Goal: Task Accomplishment & Management: Complete application form

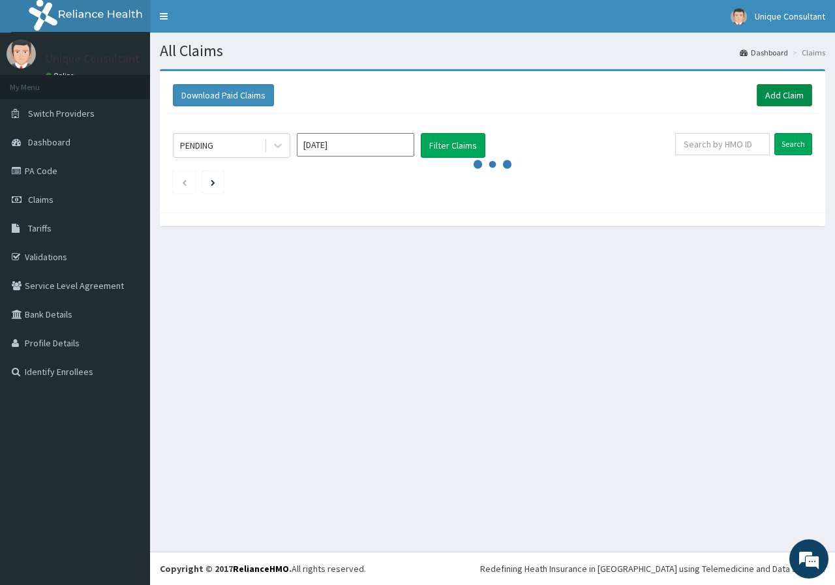
click at [784, 89] on link "Add Claim" at bounding box center [784, 95] width 55 height 22
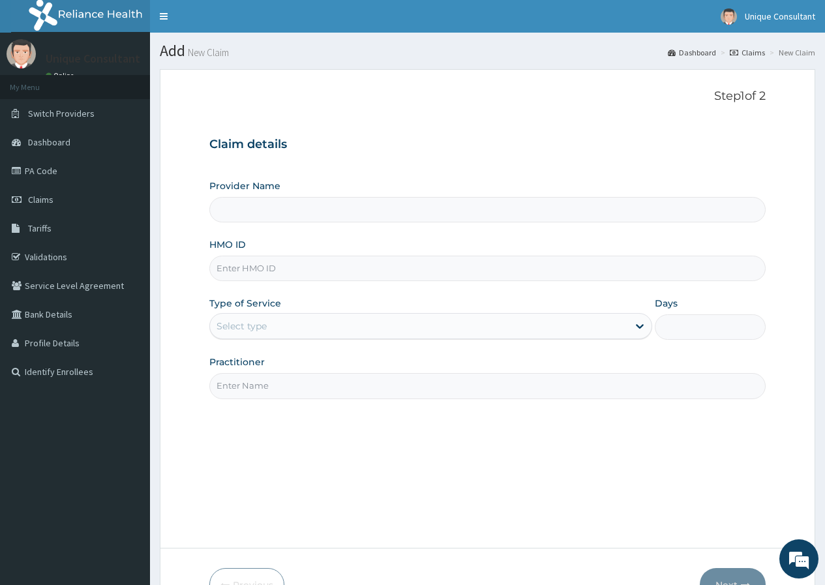
type input "Unique-Plus Multisystem Hospital"
click at [343, 267] on input "HMO ID" at bounding box center [487, 268] width 557 height 25
click at [243, 267] on input "ttn/1002/a" at bounding box center [487, 268] width 557 height 25
type input "ttn/10002/a"
click at [296, 326] on div "Select type" at bounding box center [419, 326] width 418 height 21
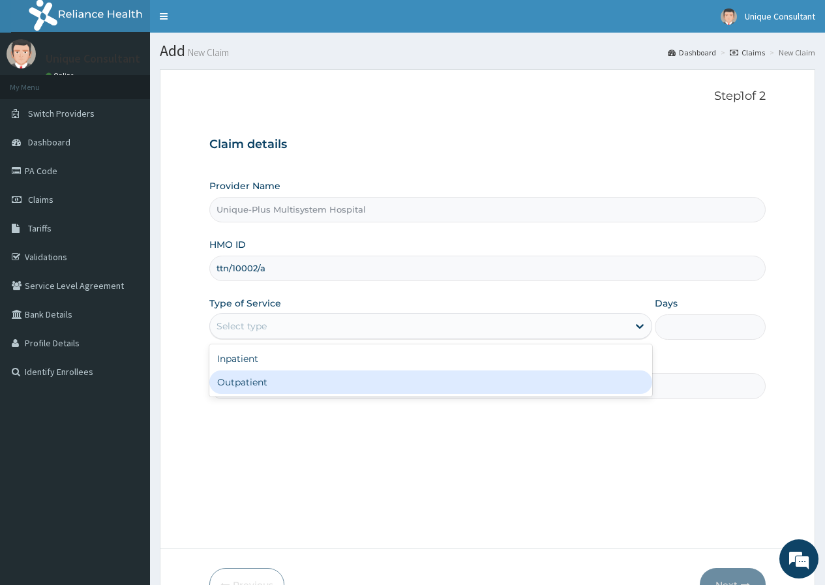
click at [303, 384] on div "Outpatient" at bounding box center [430, 382] width 443 height 23
type input "1"
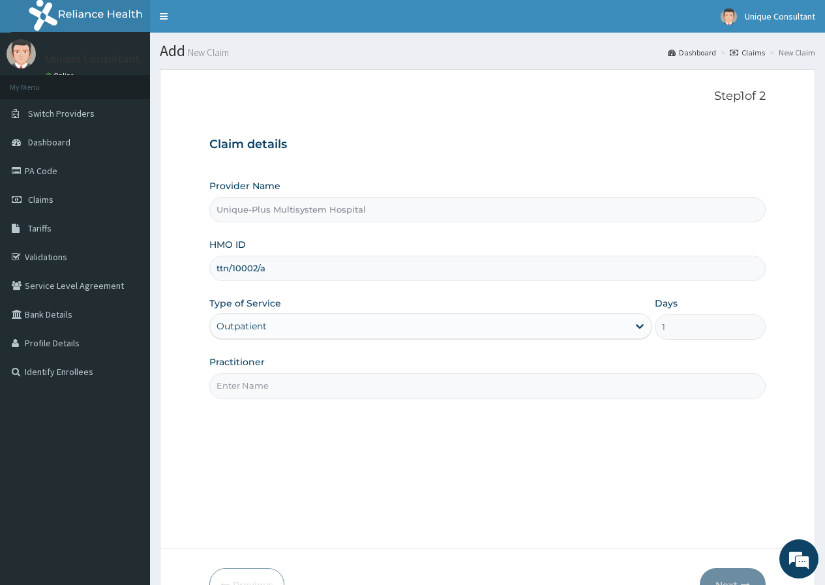
click at [303, 384] on input "Practitioner" at bounding box center [487, 385] width 557 height 25
type input "[PERSON_NAME]"
click at [725, 578] on button "Next" at bounding box center [733, 585] width 66 height 34
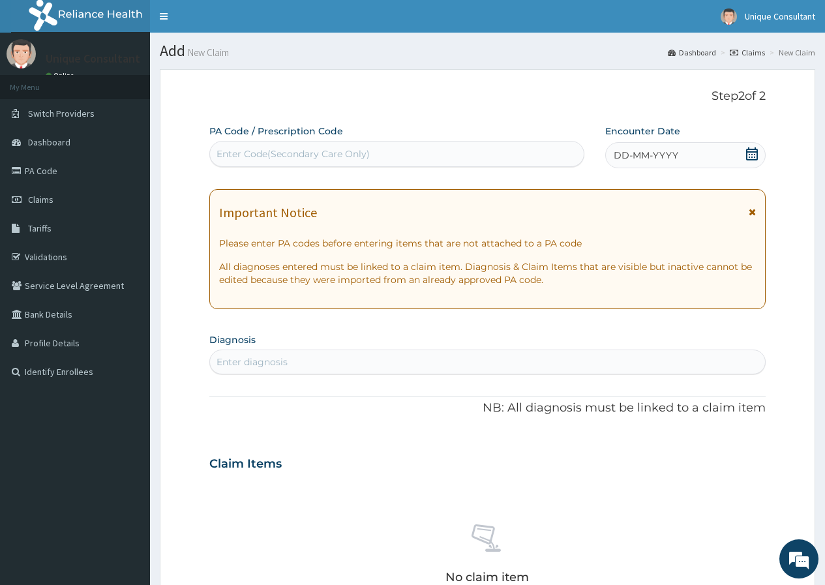
click at [628, 160] on span "DD-MM-YYYY" at bounding box center [646, 155] width 65 height 13
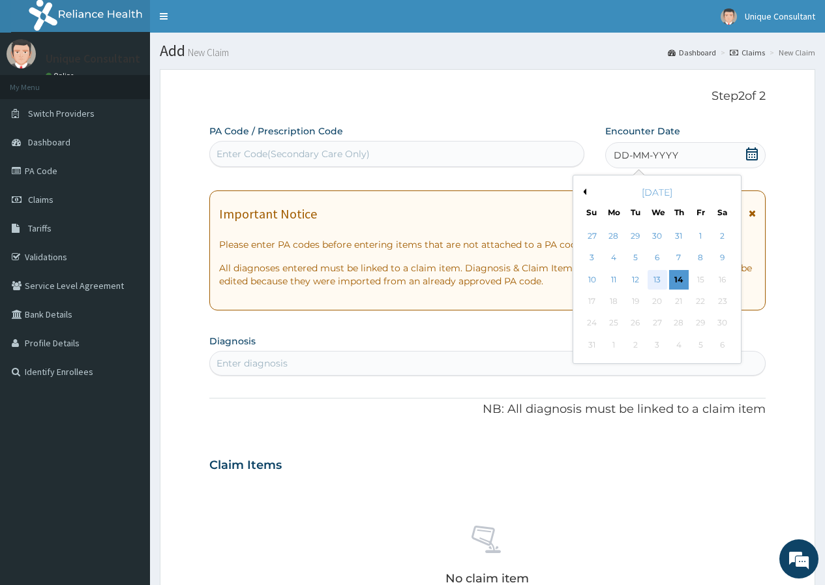
click at [651, 277] on div "13" at bounding box center [657, 280] width 20 height 20
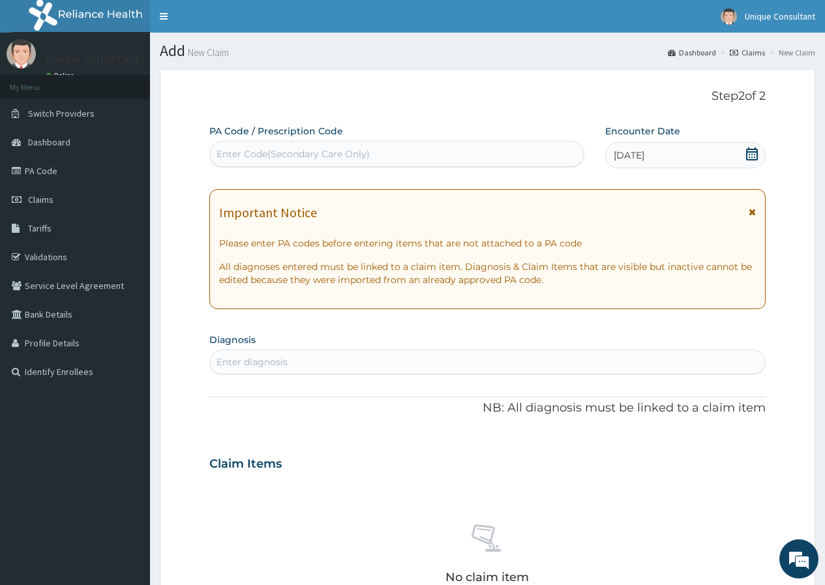
click at [397, 363] on div "Enter diagnosis" at bounding box center [487, 362] width 555 height 21
type input "plas"
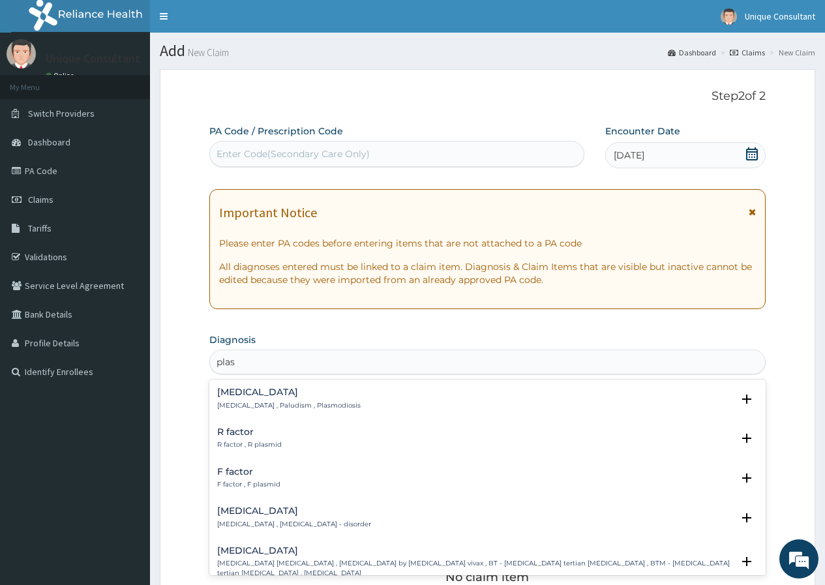
click at [297, 393] on h4 "[MEDICAL_DATA]" at bounding box center [289, 393] width 144 height 10
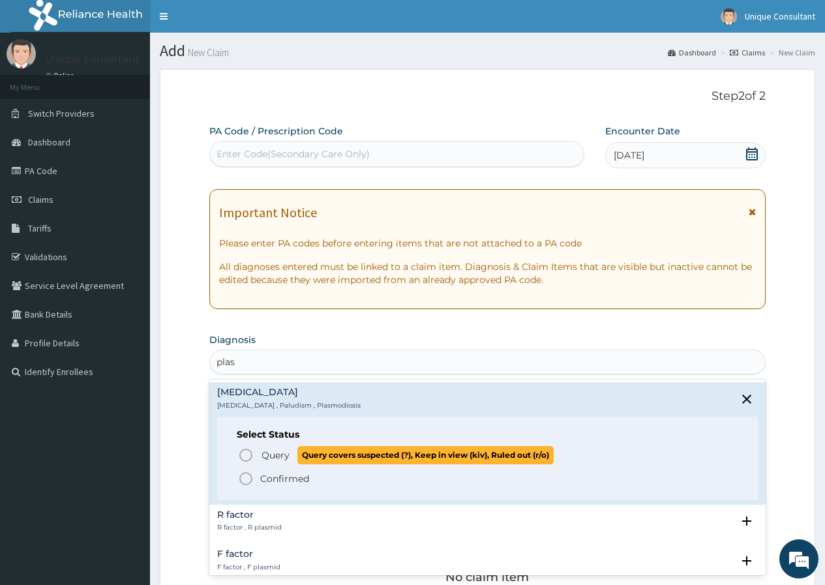
click at [281, 456] on span "Query" at bounding box center [276, 455] width 28 height 13
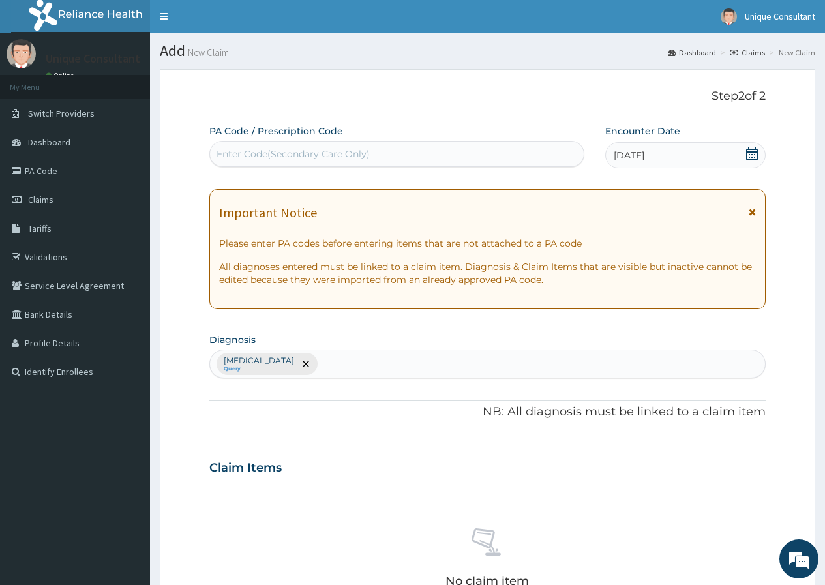
click at [313, 359] on div "[MEDICAL_DATA] Query" at bounding box center [487, 363] width 555 height 27
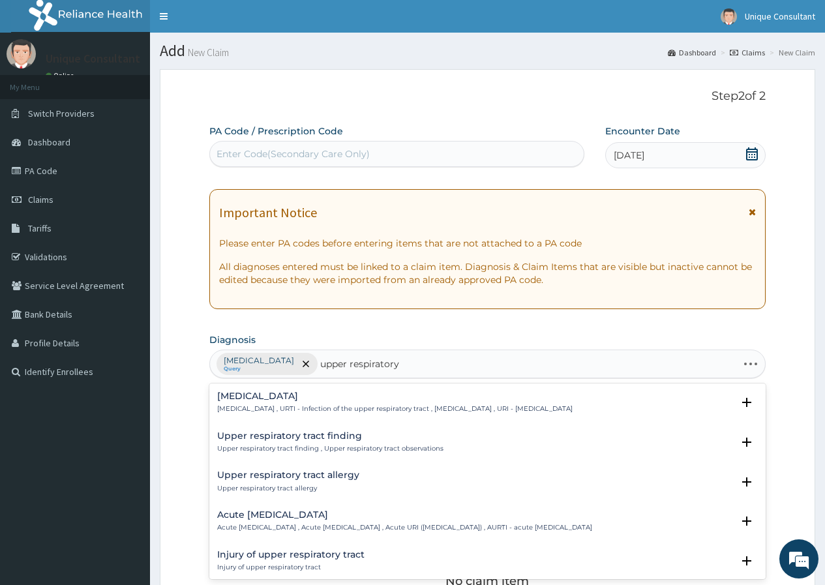
type input "upper respiratory"
click at [314, 403] on div "[MEDICAL_DATA] [MEDICAL_DATA] , URTI - Infection of the upper respiratory tract…" at bounding box center [395, 402] width 356 height 23
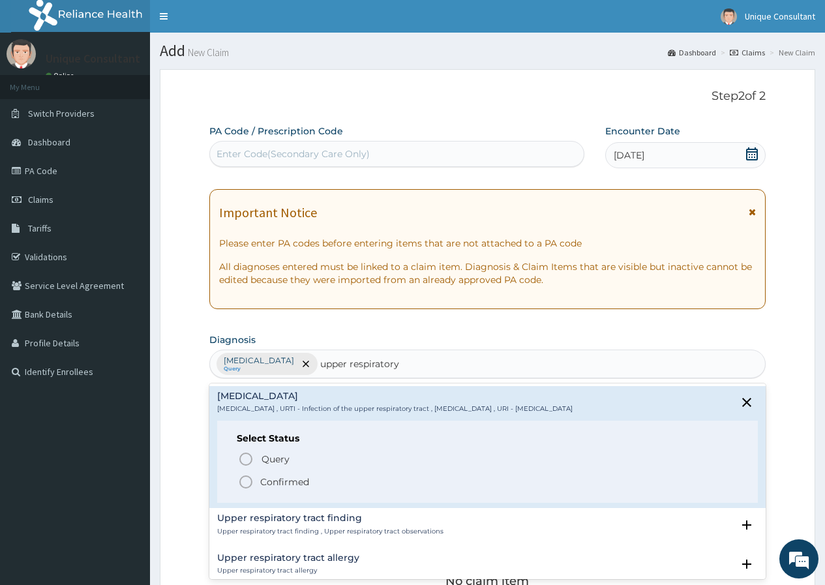
click at [284, 478] on p "Confirmed" at bounding box center [284, 482] width 49 height 13
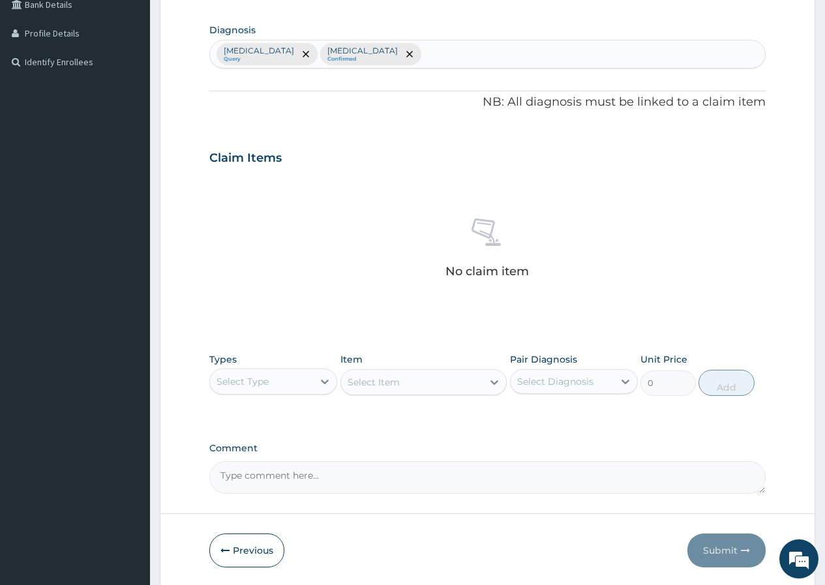
scroll to position [356, 0]
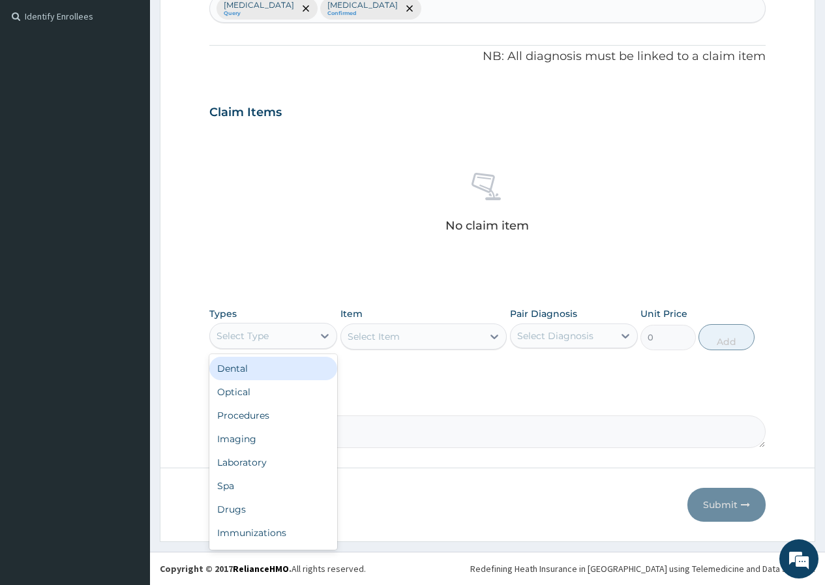
click at [298, 333] on div "Select Type" at bounding box center [261, 336] width 103 height 21
click at [301, 410] on div "Procedures" at bounding box center [273, 415] width 128 height 23
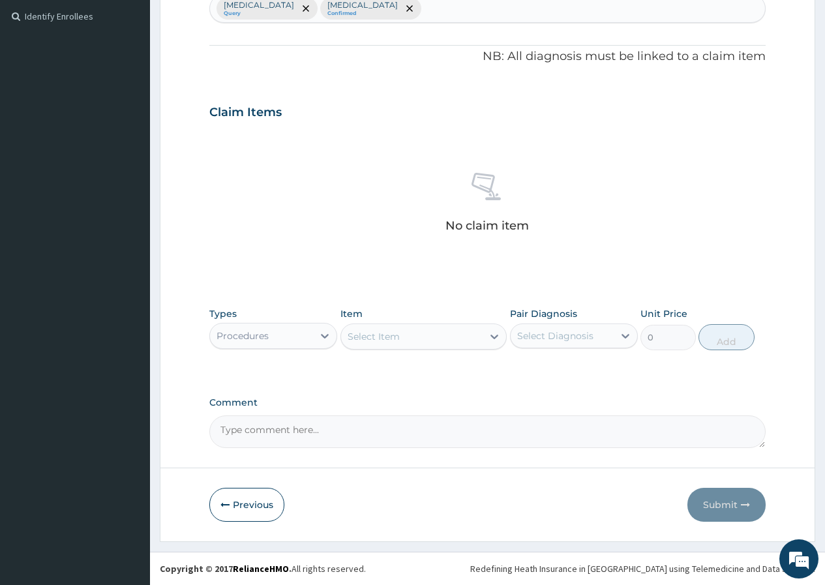
click at [365, 339] on div "Select Item" at bounding box center [374, 336] width 52 height 13
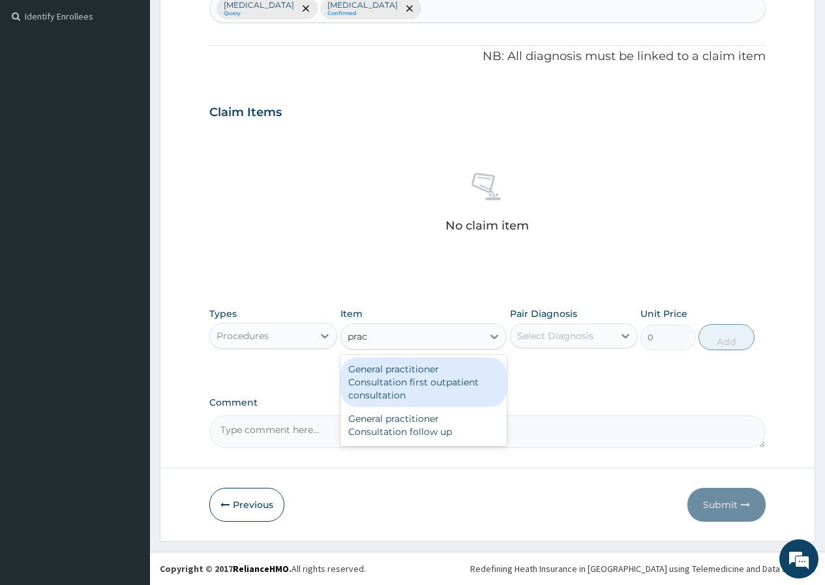
type input "pract"
drag, startPoint x: 369, startPoint y: 372, endPoint x: 428, endPoint y: 465, distance: 110.2
click at [370, 372] on div "General practitioner Consultation first outpatient consultation" at bounding box center [424, 383] width 167 height 50
type input "3547.5"
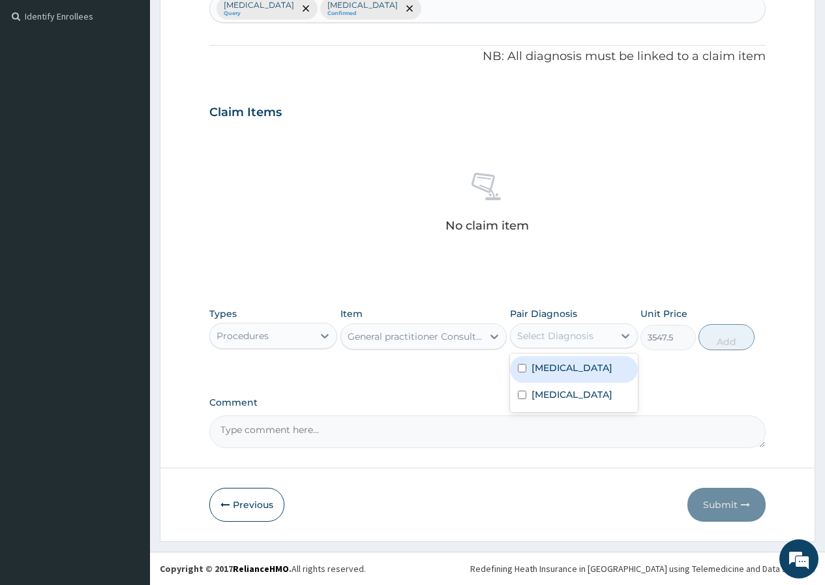
drag, startPoint x: 553, startPoint y: 337, endPoint x: 553, endPoint y: 384, distance: 47.0
click at [553, 339] on div "Select Diagnosis" at bounding box center [555, 335] width 76 height 13
click at [553, 384] on div "[MEDICAL_DATA]" at bounding box center [574, 396] width 128 height 27
checkbox input "true"
click at [553, 373] on label "[MEDICAL_DATA]" at bounding box center [572, 367] width 81 height 13
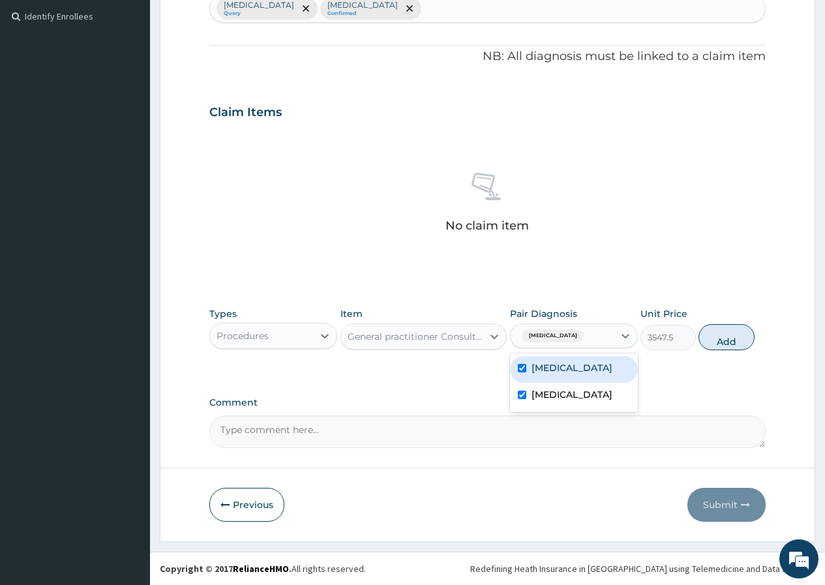
checkbox input "true"
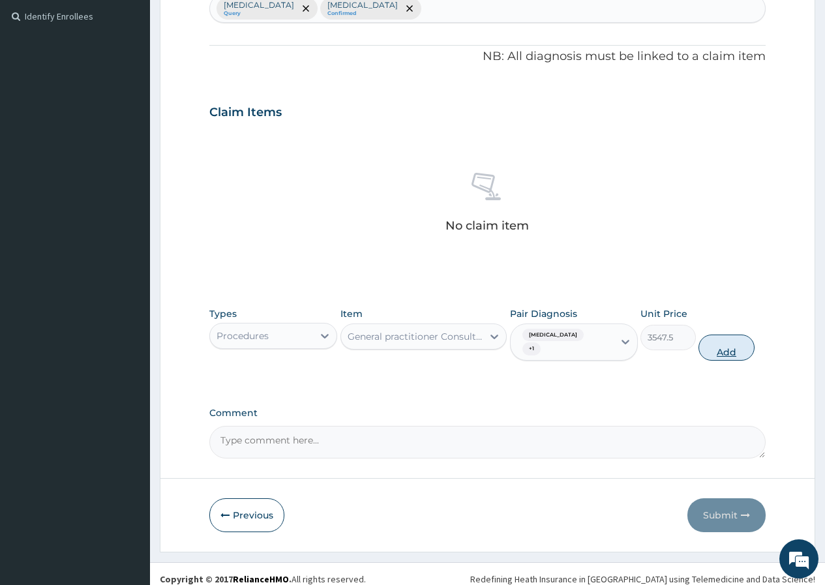
click at [726, 343] on button "Add" at bounding box center [726, 348] width 55 height 26
type input "0"
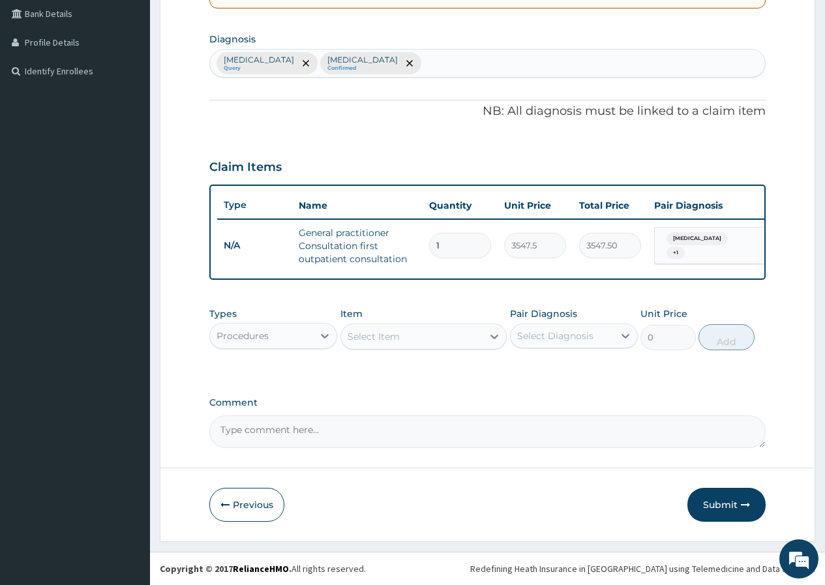
click at [304, 331] on div "Procedures" at bounding box center [261, 336] width 103 height 21
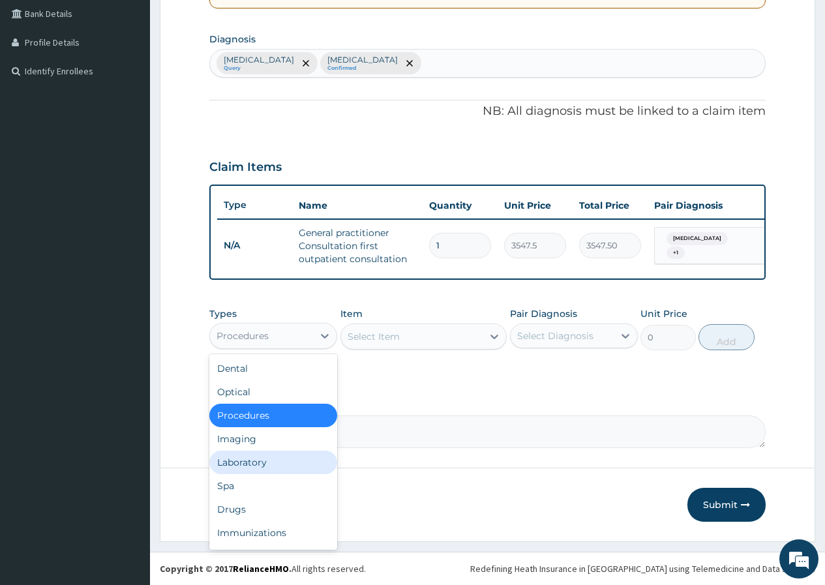
click at [276, 463] on div "Laboratory" at bounding box center [273, 462] width 128 height 23
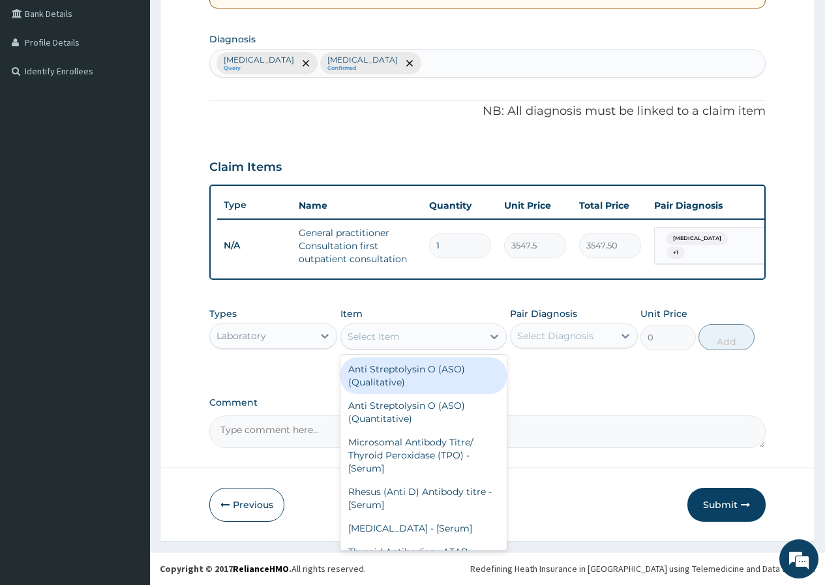
click at [441, 341] on div "Select Item" at bounding box center [412, 336] width 142 height 21
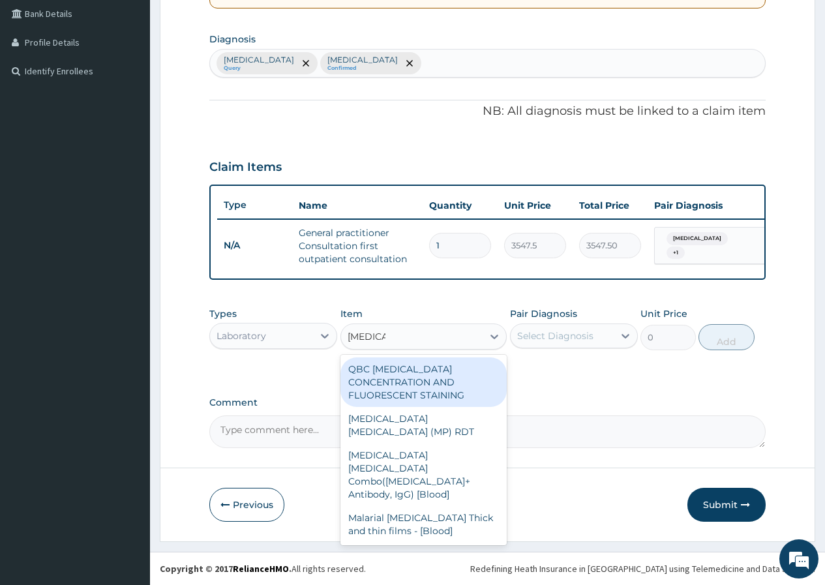
type input "[MEDICAL_DATA]"
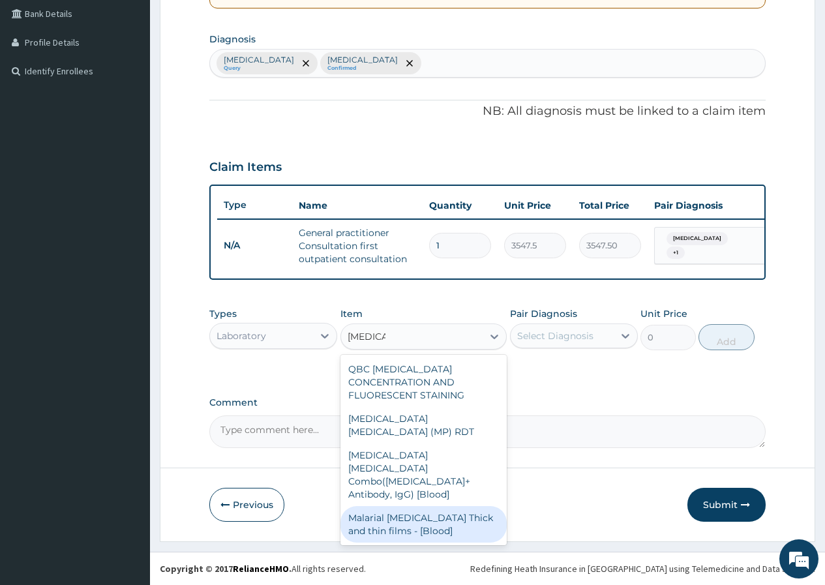
click at [405, 506] on div "Malarial [MEDICAL_DATA] Thick and thin films - [Blood]" at bounding box center [424, 524] width 167 height 37
type input "2500"
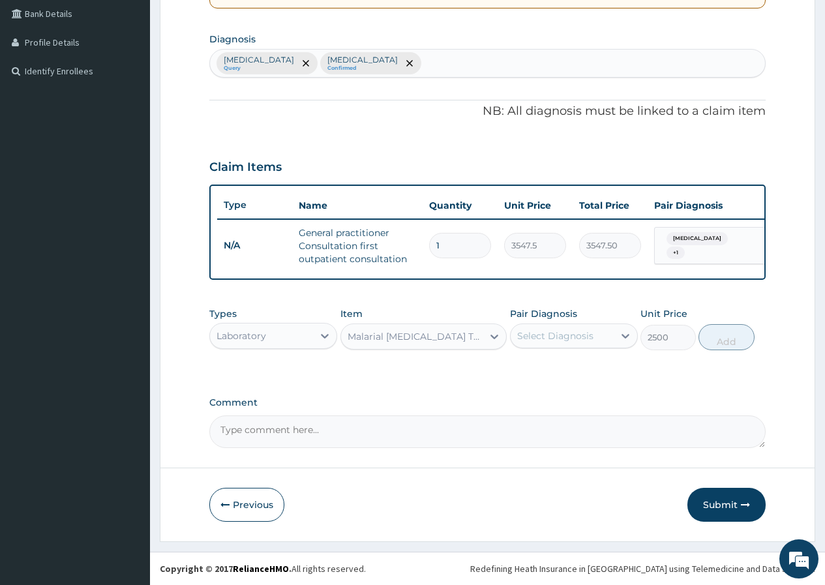
click at [570, 342] on div "Select Diagnosis" at bounding box center [555, 335] width 76 height 13
click at [571, 368] on div "[MEDICAL_DATA]" at bounding box center [574, 369] width 128 height 27
checkbox input "true"
click at [733, 339] on button "Add" at bounding box center [726, 337] width 55 height 26
type input "0"
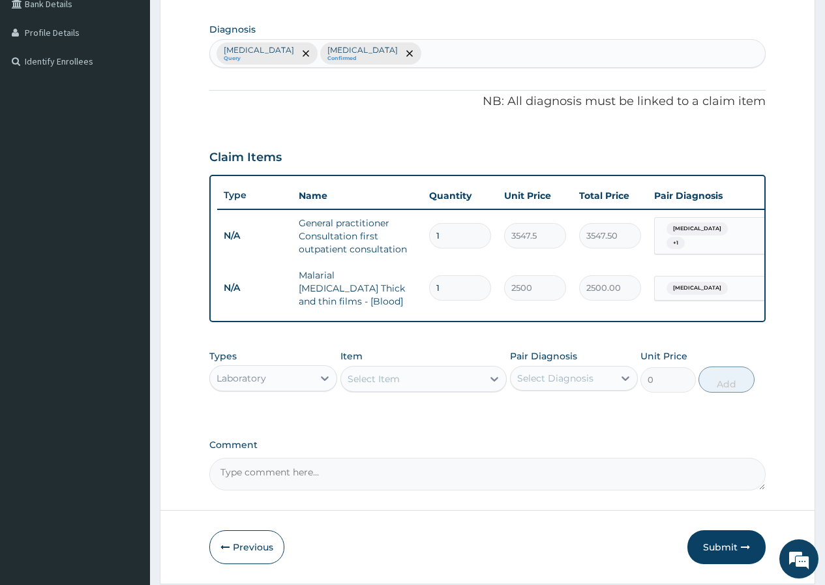
scroll to position [356, 0]
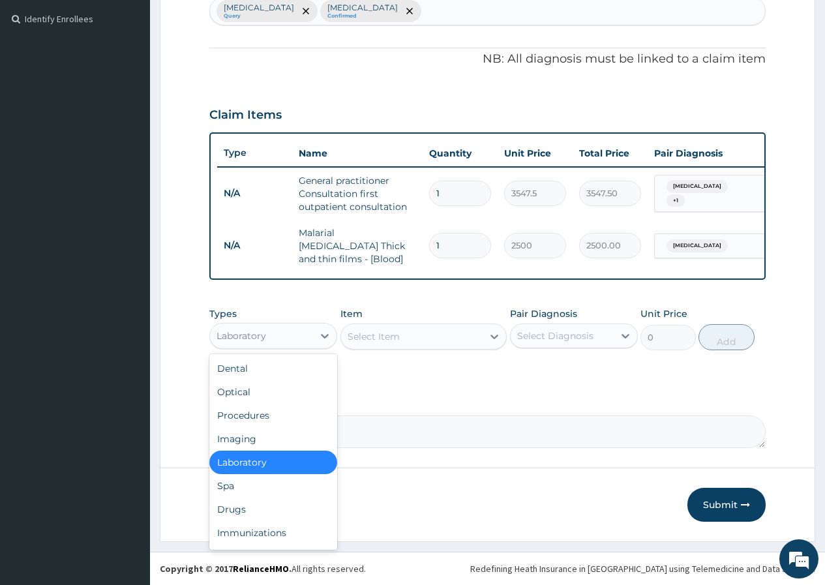
drag, startPoint x: 299, startPoint y: 329, endPoint x: 303, endPoint y: 352, distance: 22.6
click at [299, 333] on div "Laboratory" at bounding box center [261, 336] width 103 height 21
click at [266, 515] on div "Drugs" at bounding box center [273, 509] width 128 height 23
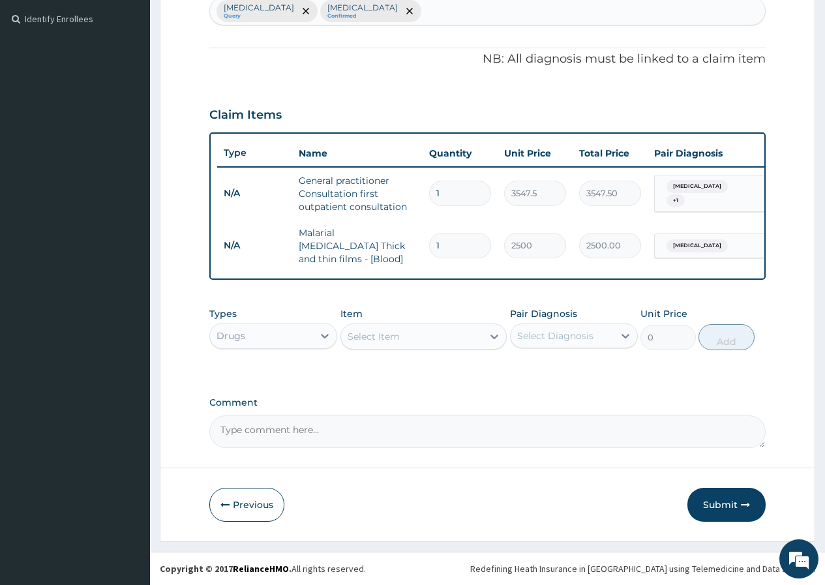
click at [472, 343] on div "Select Item" at bounding box center [412, 336] width 142 height 21
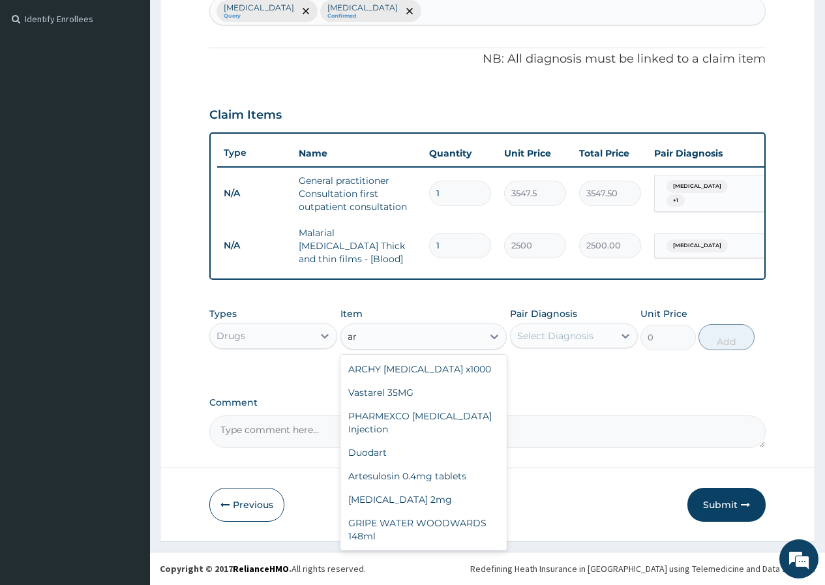
type input "a"
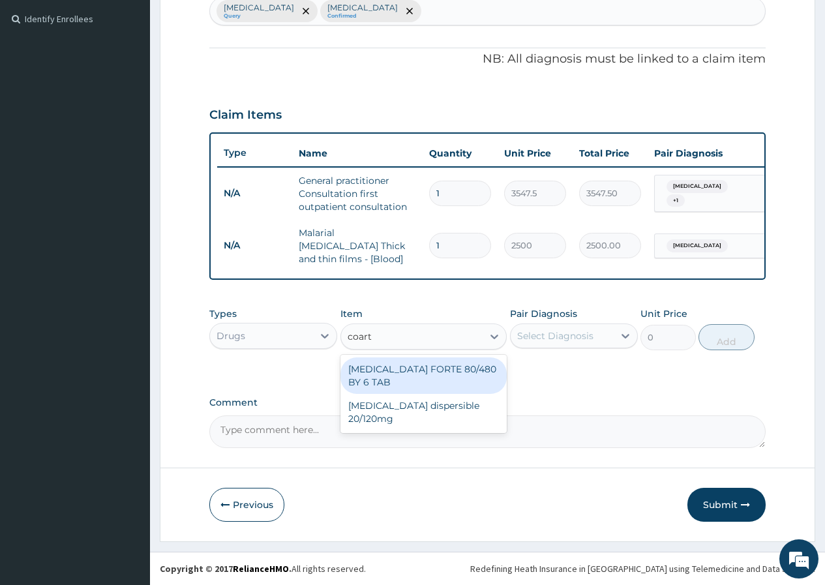
type input "coarte"
click at [478, 374] on div "[MEDICAL_DATA] FORTE 80/480 BY 6 TAB" at bounding box center [424, 376] width 167 height 37
type input "449.35"
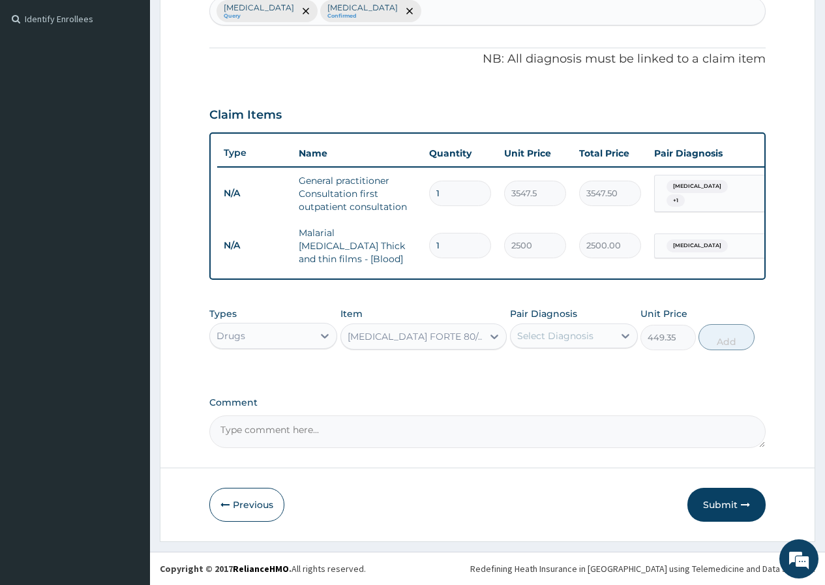
click at [547, 338] on div "Select Diagnosis" at bounding box center [555, 335] width 76 height 13
click at [553, 376] on div "[MEDICAL_DATA]" at bounding box center [574, 369] width 128 height 27
checkbox input "true"
click at [732, 335] on button "Add" at bounding box center [726, 337] width 55 height 26
type input "0"
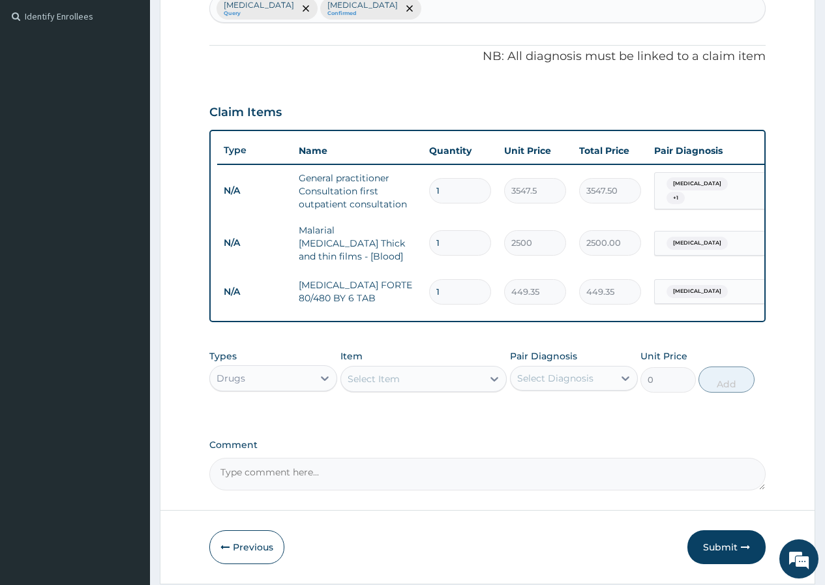
click at [408, 376] on div "Select Item" at bounding box center [412, 379] width 142 height 21
type input "parace"
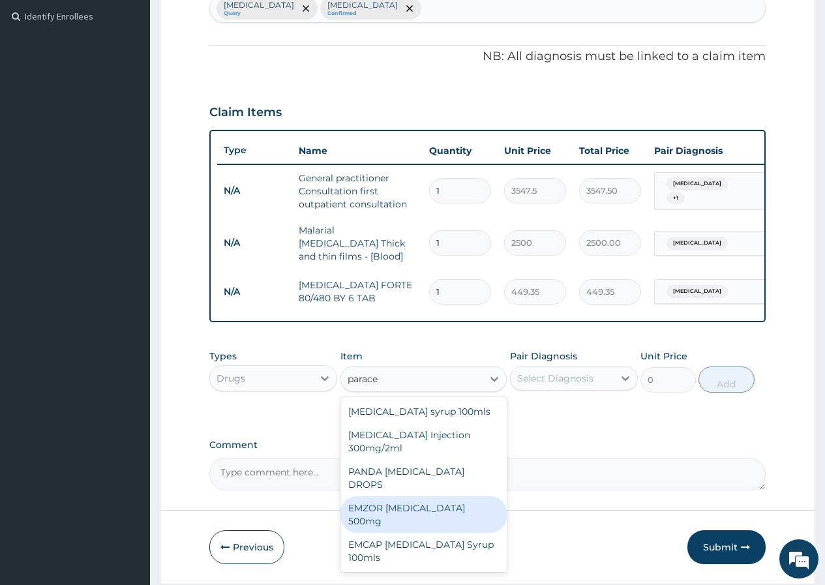
click at [453, 496] on div "EMZOR [MEDICAL_DATA] 500mg" at bounding box center [424, 514] width 167 height 37
type input "23.65"
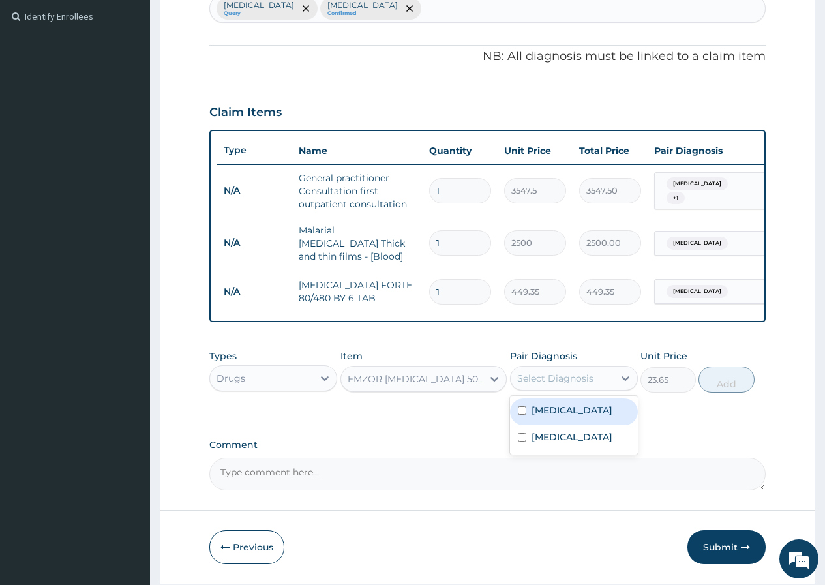
drag, startPoint x: 535, startPoint y: 384, endPoint x: 542, endPoint y: 422, distance: 39.2
click at [535, 384] on div "Select Diagnosis" at bounding box center [555, 378] width 76 height 13
click at [542, 422] on div "[MEDICAL_DATA]" at bounding box center [574, 412] width 128 height 27
checkbox input "true"
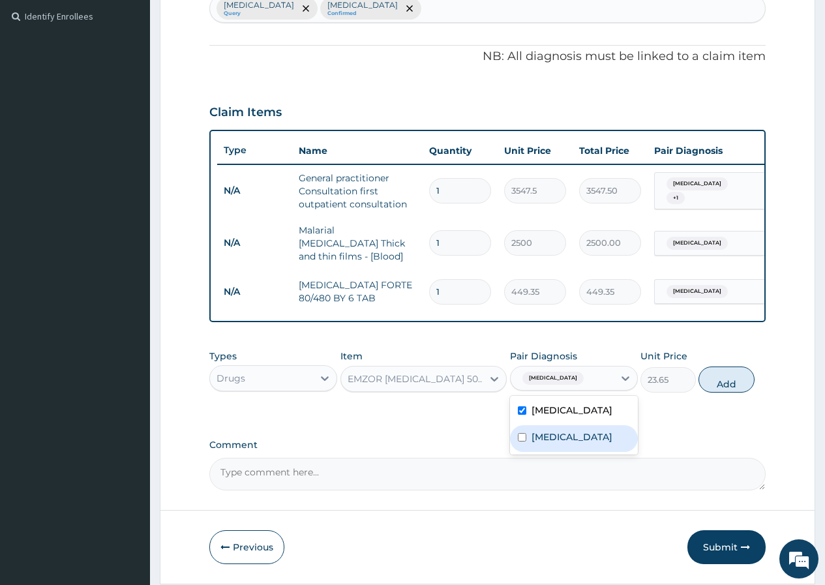
drag, startPoint x: 547, startPoint y: 448, endPoint x: 736, endPoint y: 389, distance: 197.5
click at [548, 444] on label "[MEDICAL_DATA]" at bounding box center [572, 437] width 81 height 13
checkbox input "true"
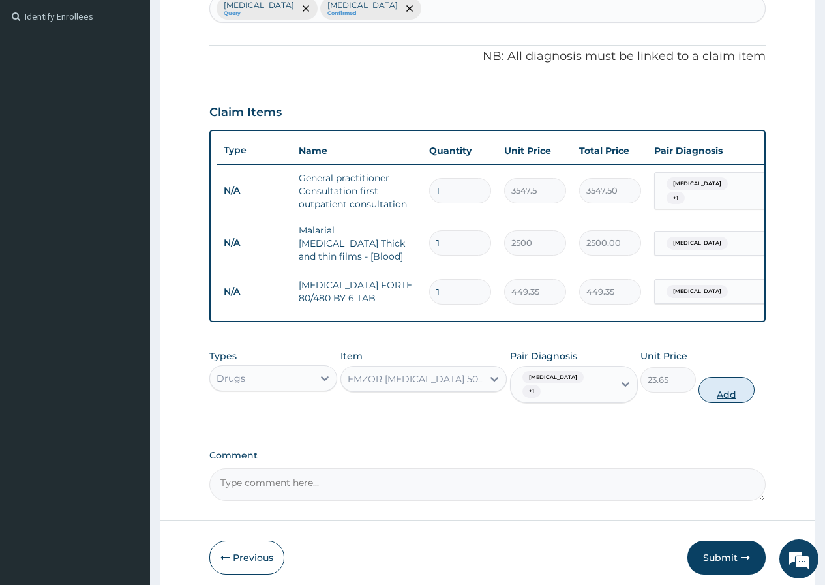
click at [737, 387] on button "Add" at bounding box center [726, 390] width 55 height 26
type input "0"
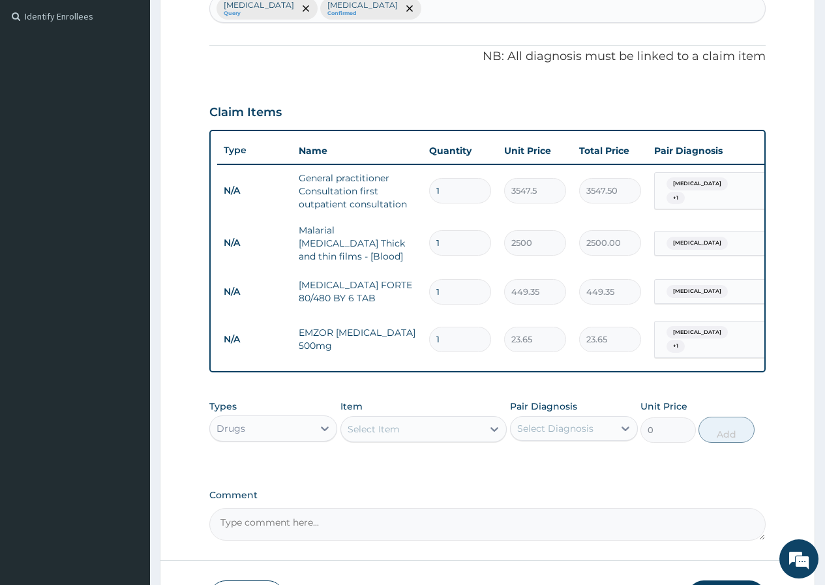
click at [455, 286] on input "1" at bounding box center [460, 291] width 62 height 25
type input "2"
type input "898.70"
type input "3"
type input "1348.05"
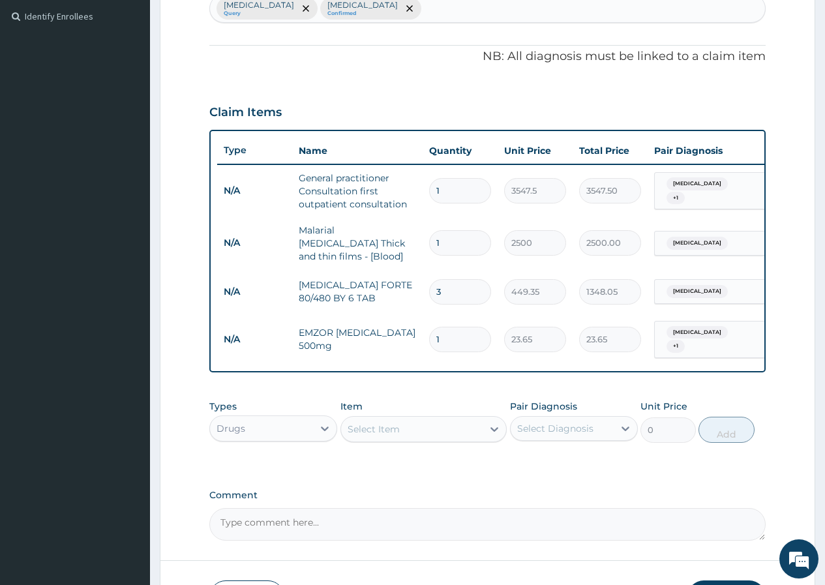
type input "4"
type input "1797.40"
type input "5"
type input "2246.75"
type input "6"
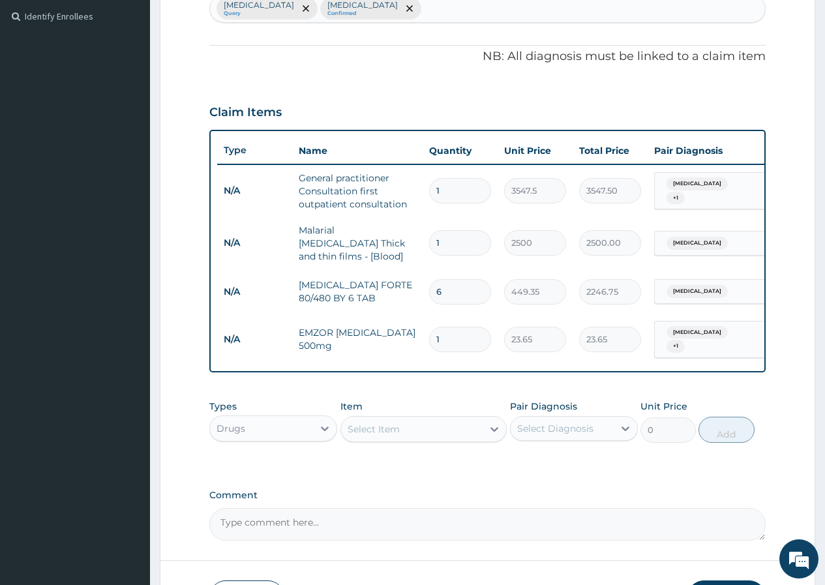
type input "2696.10"
click at [448, 335] on input "1" at bounding box center [460, 339] width 62 height 25
type input "18"
type input "425.70"
type input "18"
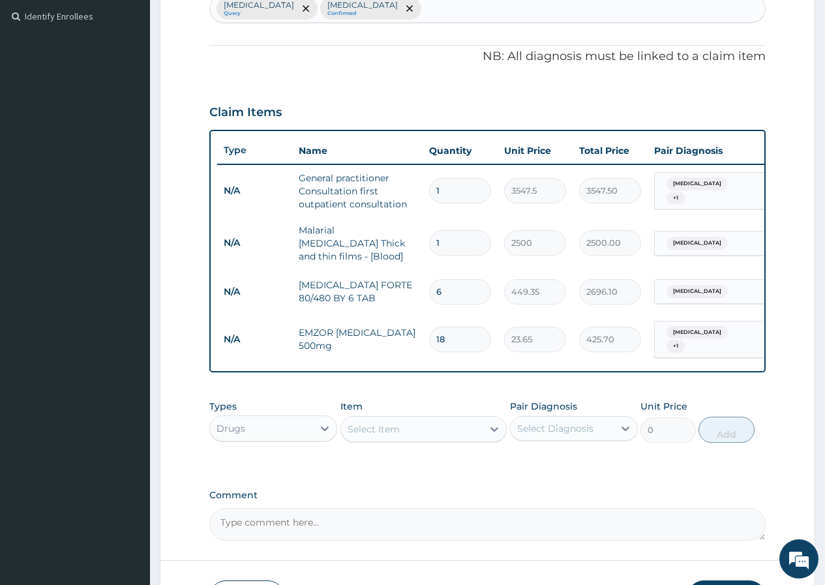
click at [445, 423] on div "Select Item" at bounding box center [412, 429] width 142 height 21
click at [436, 423] on div "Select Item" at bounding box center [412, 429] width 142 height 21
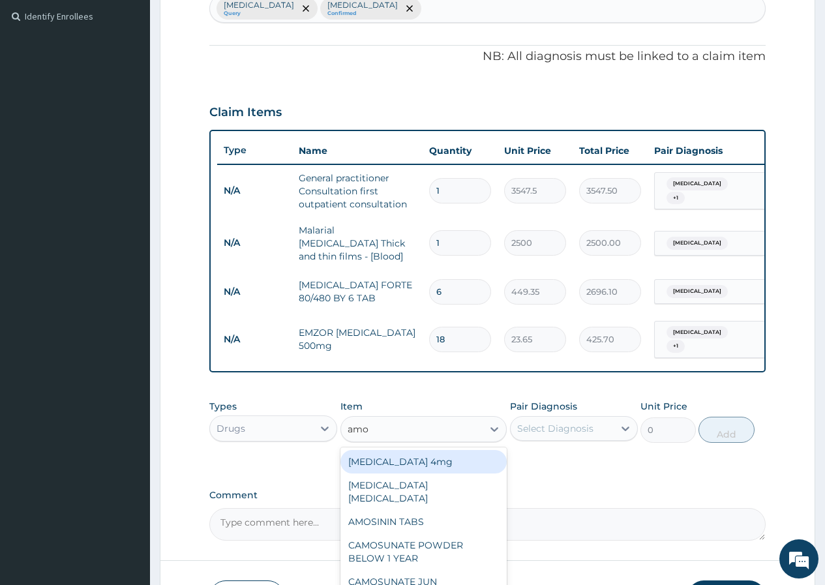
type input "amox"
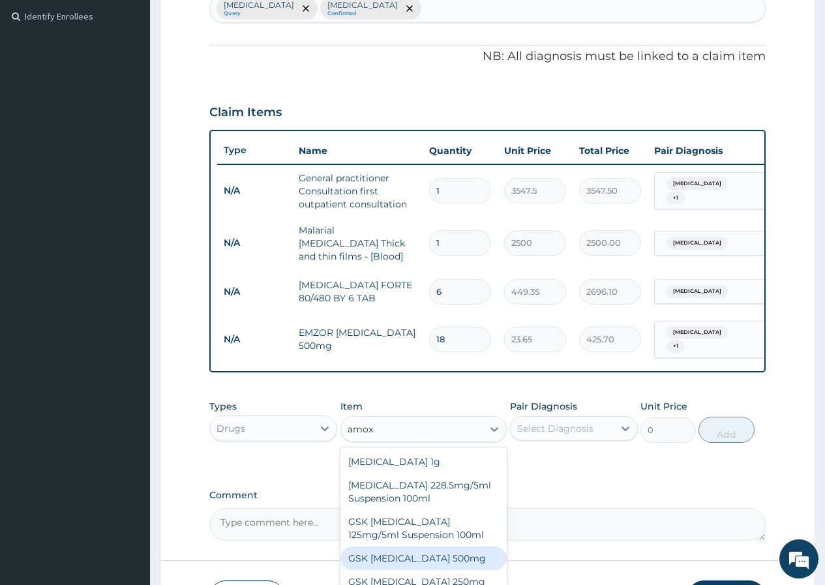
drag, startPoint x: 421, startPoint y: 560, endPoint x: 490, endPoint y: 505, distance: 88.6
click at [426, 559] on div "GSK [MEDICAL_DATA] 500mg" at bounding box center [424, 558] width 167 height 23
type input "150"
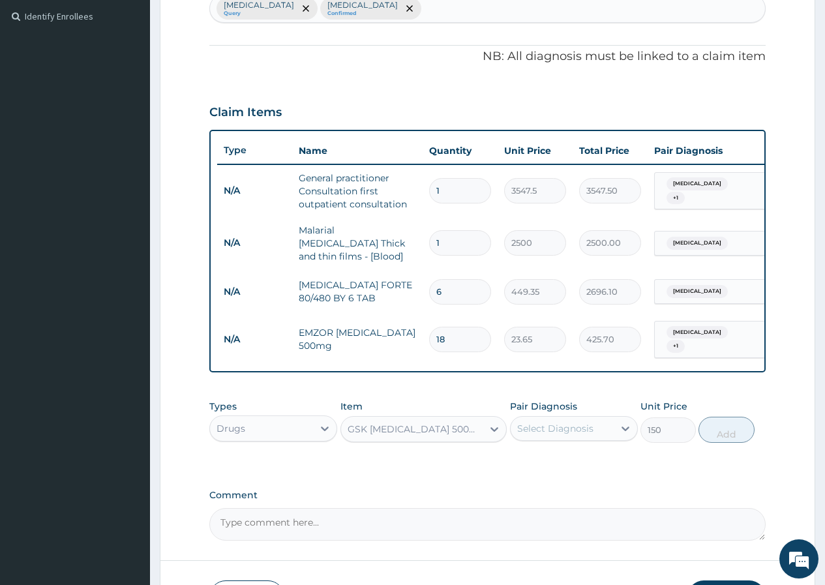
drag, startPoint x: 537, startPoint y: 416, endPoint x: 538, endPoint y: 429, distance: 12.5
click at [538, 418] on div "Select Diagnosis" at bounding box center [562, 428] width 103 height 21
drag, startPoint x: 541, startPoint y: 498, endPoint x: 774, endPoint y: 436, distance: 241.6
click at [548, 494] on label "[MEDICAL_DATA]" at bounding box center [572, 487] width 81 height 13
checkbox input "true"
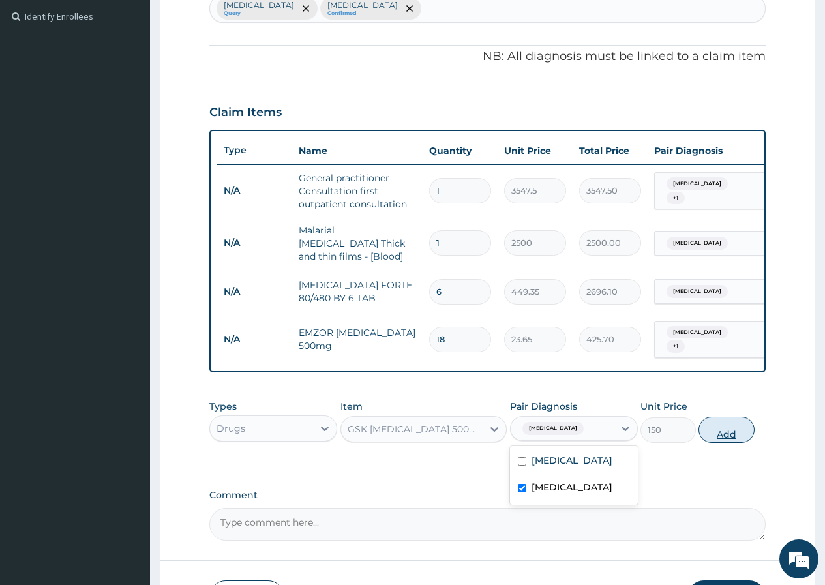
click at [729, 431] on button "Add" at bounding box center [726, 430] width 55 height 26
type input "0"
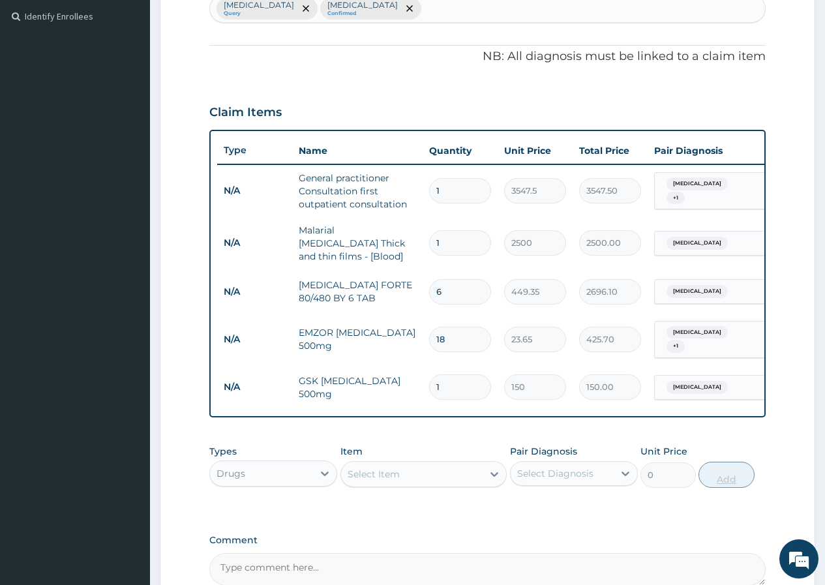
type input "15"
type input "2250.00"
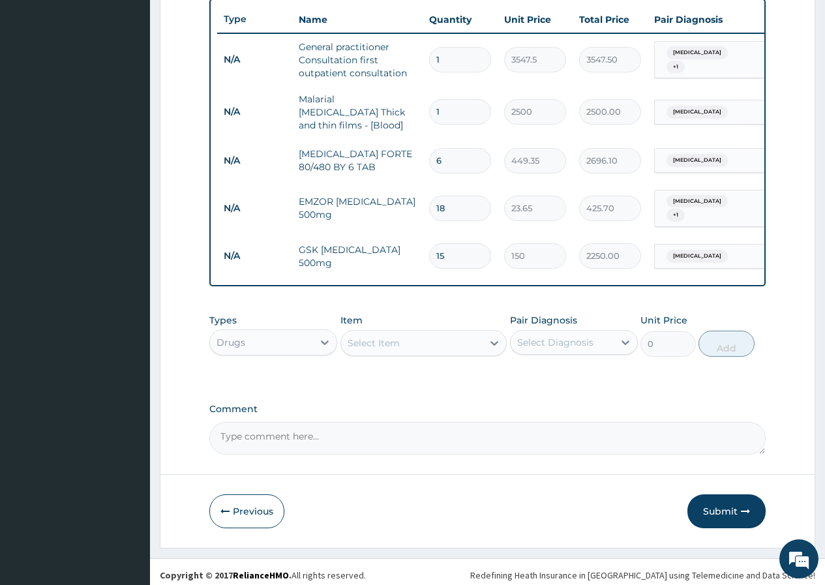
scroll to position [491, 0]
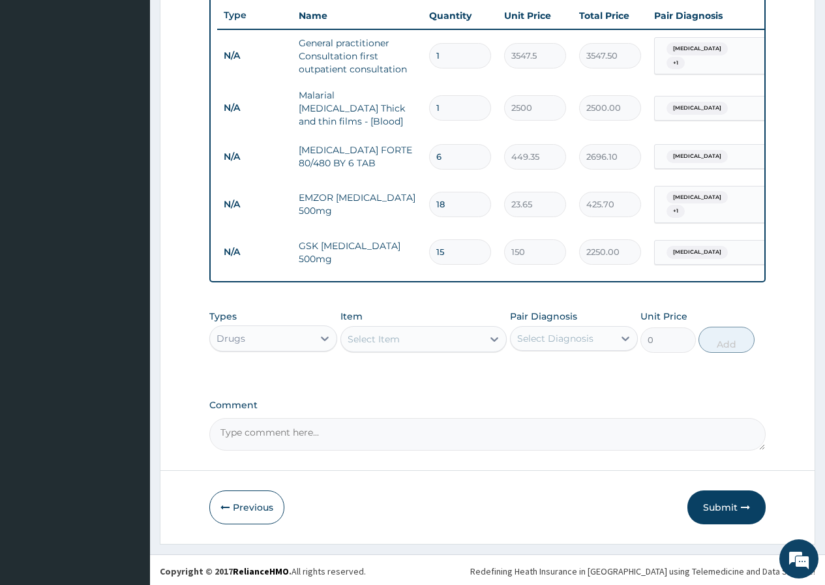
type input "15"
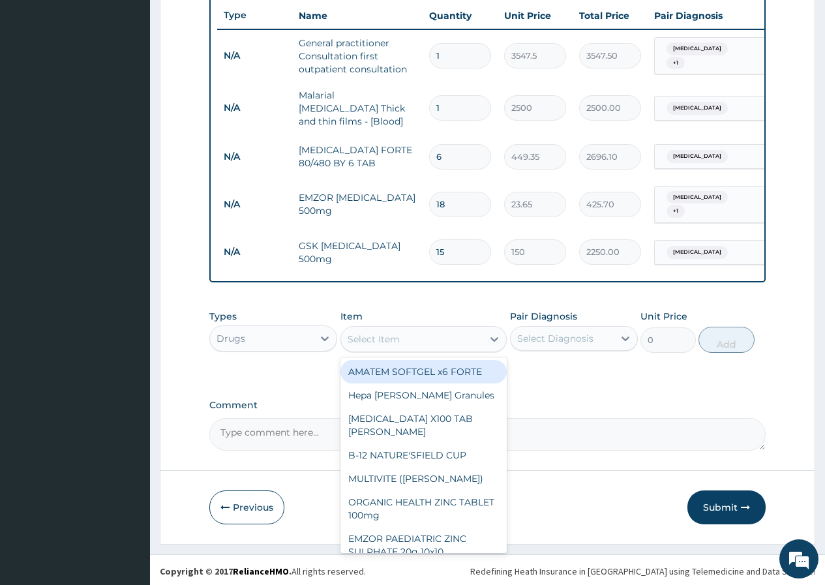
click at [408, 341] on div "Select Item" at bounding box center [412, 339] width 142 height 21
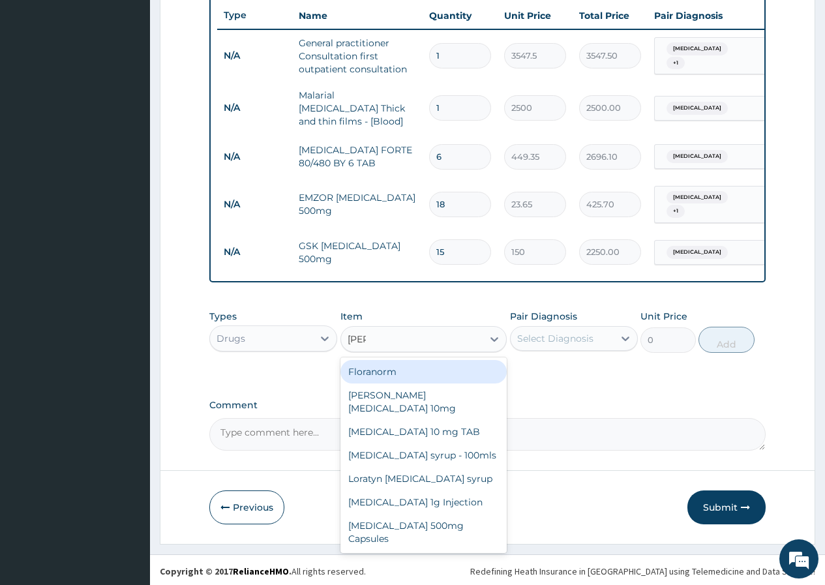
type input "lorat"
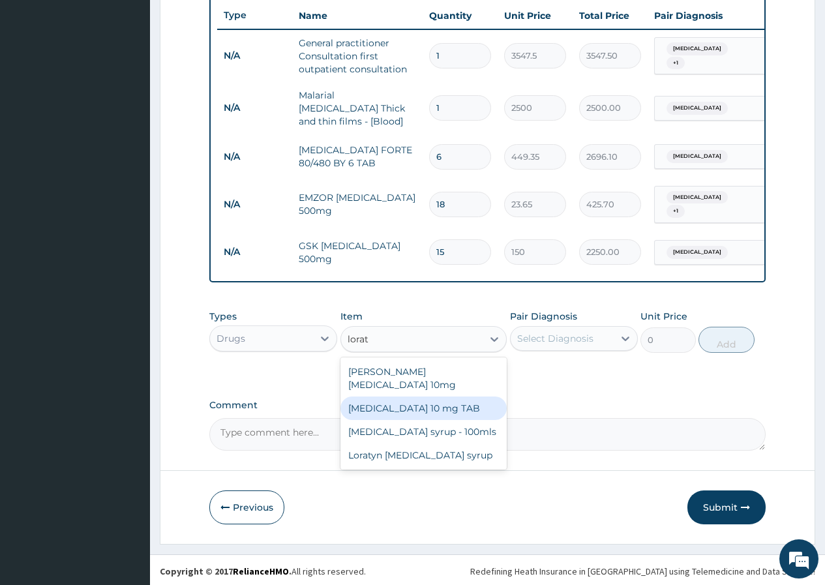
click at [414, 397] on div "[MEDICAL_DATA] 10 mg TAB" at bounding box center [424, 408] width 167 height 23
type input "120"
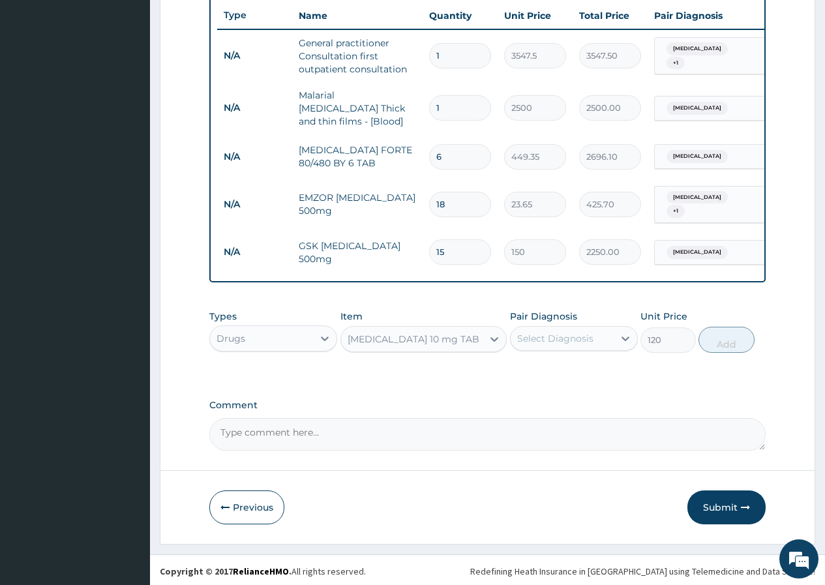
click at [553, 334] on div "Select Diagnosis" at bounding box center [555, 338] width 76 height 13
drag, startPoint x: 549, startPoint y: 401, endPoint x: 641, endPoint y: 367, distance: 98.0
click at [550, 401] on label "[MEDICAL_DATA]" at bounding box center [572, 397] width 81 height 13
checkbox input "true"
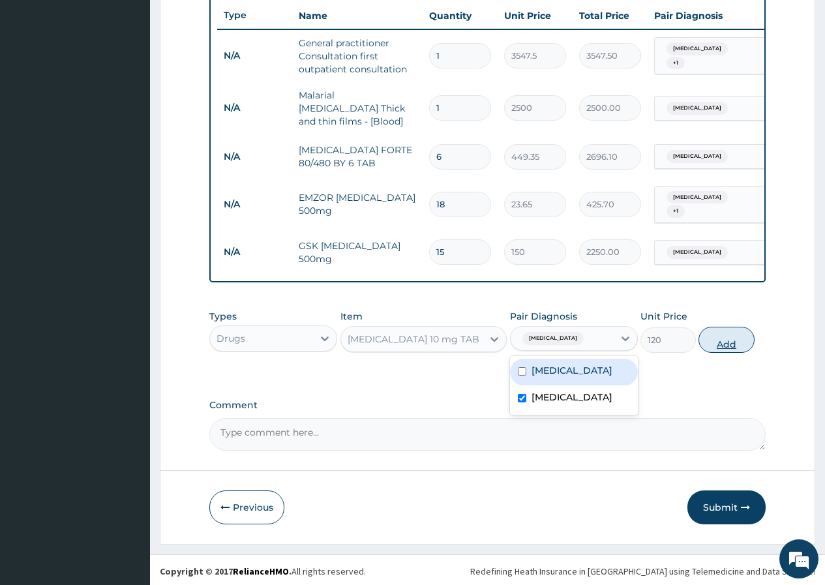
click at [707, 340] on button "Add" at bounding box center [726, 340] width 55 height 26
type input "0"
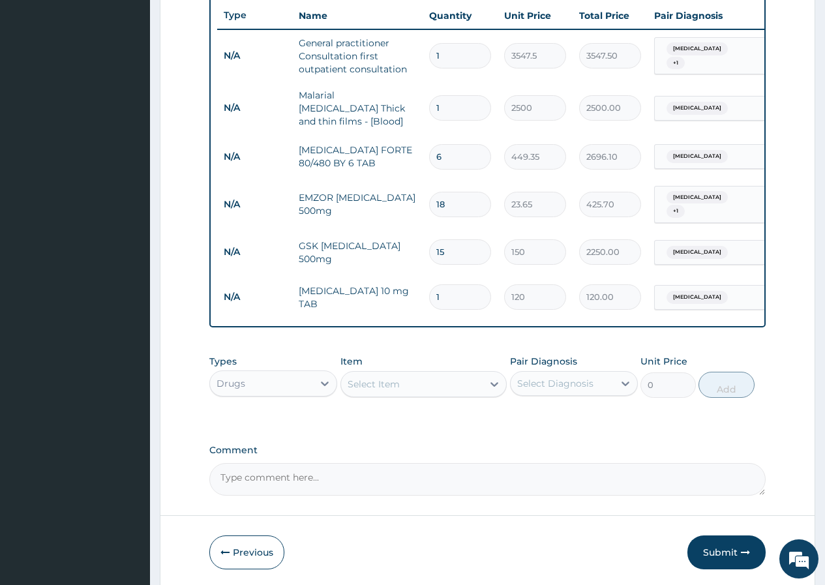
type input "14"
type input "1680.00"
type input "14"
click at [408, 385] on div "Select Item" at bounding box center [412, 384] width 142 height 21
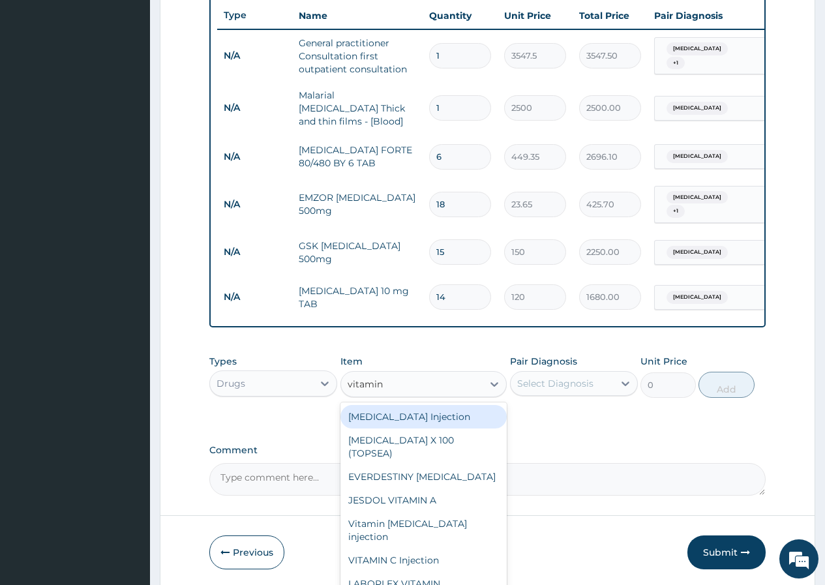
type input "vitamin b"
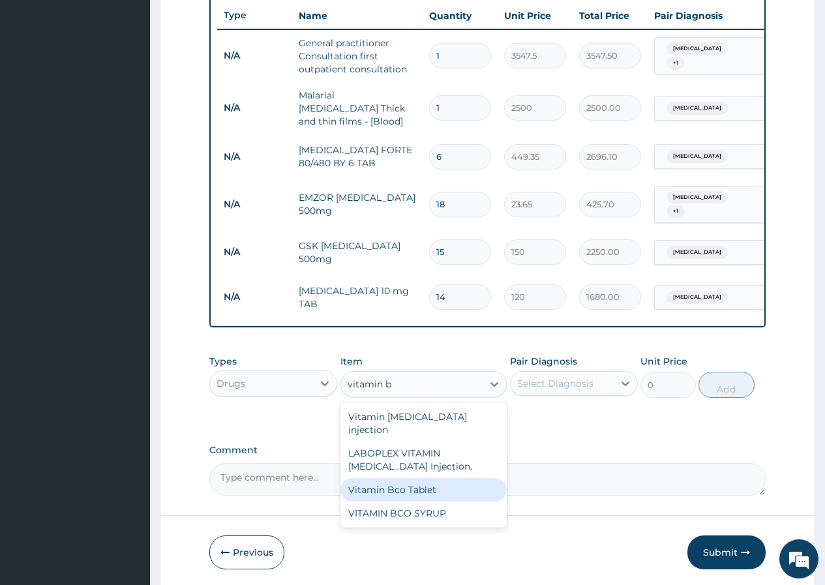
click at [430, 478] on div "Vitamin Bco Tablet" at bounding box center [424, 489] width 167 height 23
type input "30"
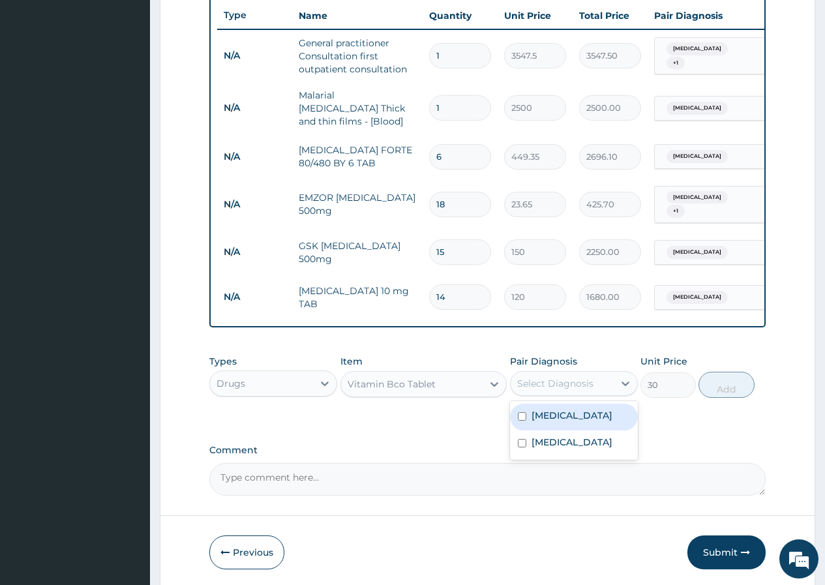
drag, startPoint x: 569, startPoint y: 374, endPoint x: 572, endPoint y: 412, distance: 37.3
click at [570, 377] on div "Select Diagnosis" at bounding box center [555, 383] width 76 height 13
drag, startPoint x: 570, startPoint y: 421, endPoint x: 570, endPoint y: 434, distance: 12.4
click at [570, 423] on div "[MEDICAL_DATA]" at bounding box center [574, 417] width 128 height 27
checkbox input "true"
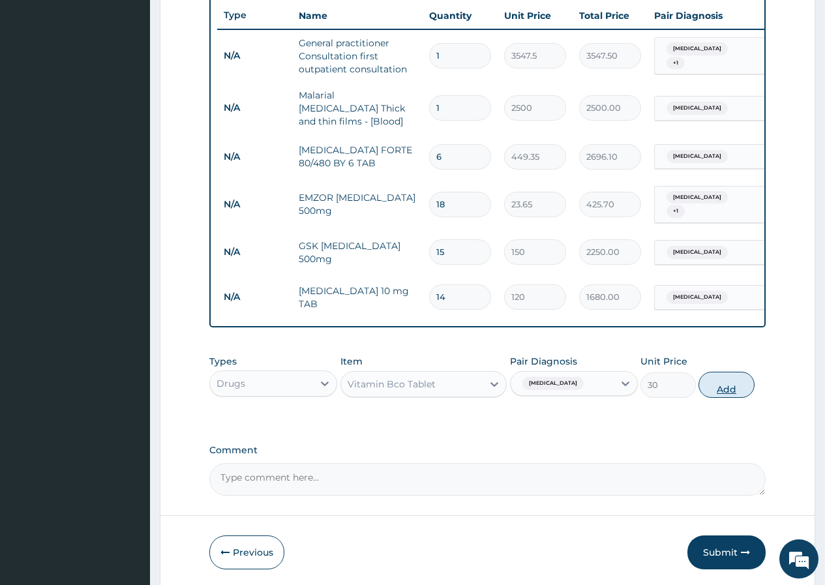
click at [731, 385] on button "Add" at bounding box center [726, 385] width 55 height 26
type input "0"
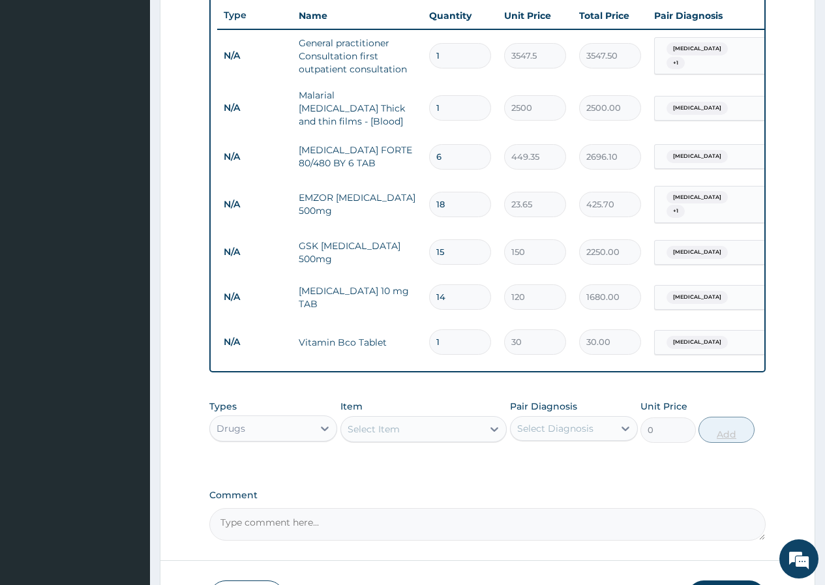
type input "14"
type input "420.00"
type input "14"
